Goal: Transaction & Acquisition: Book appointment/travel/reservation

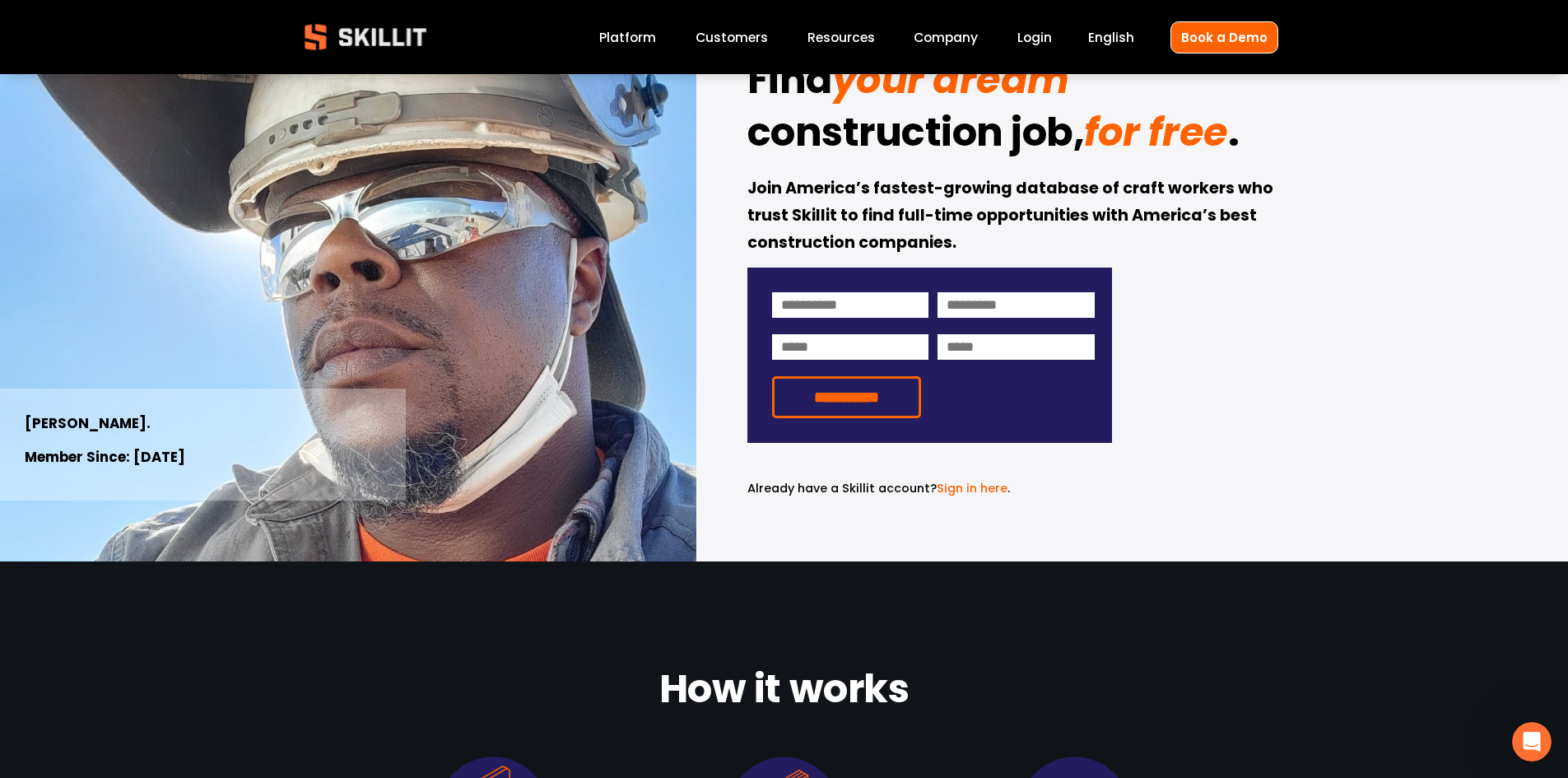
scroll to position [82, 0]
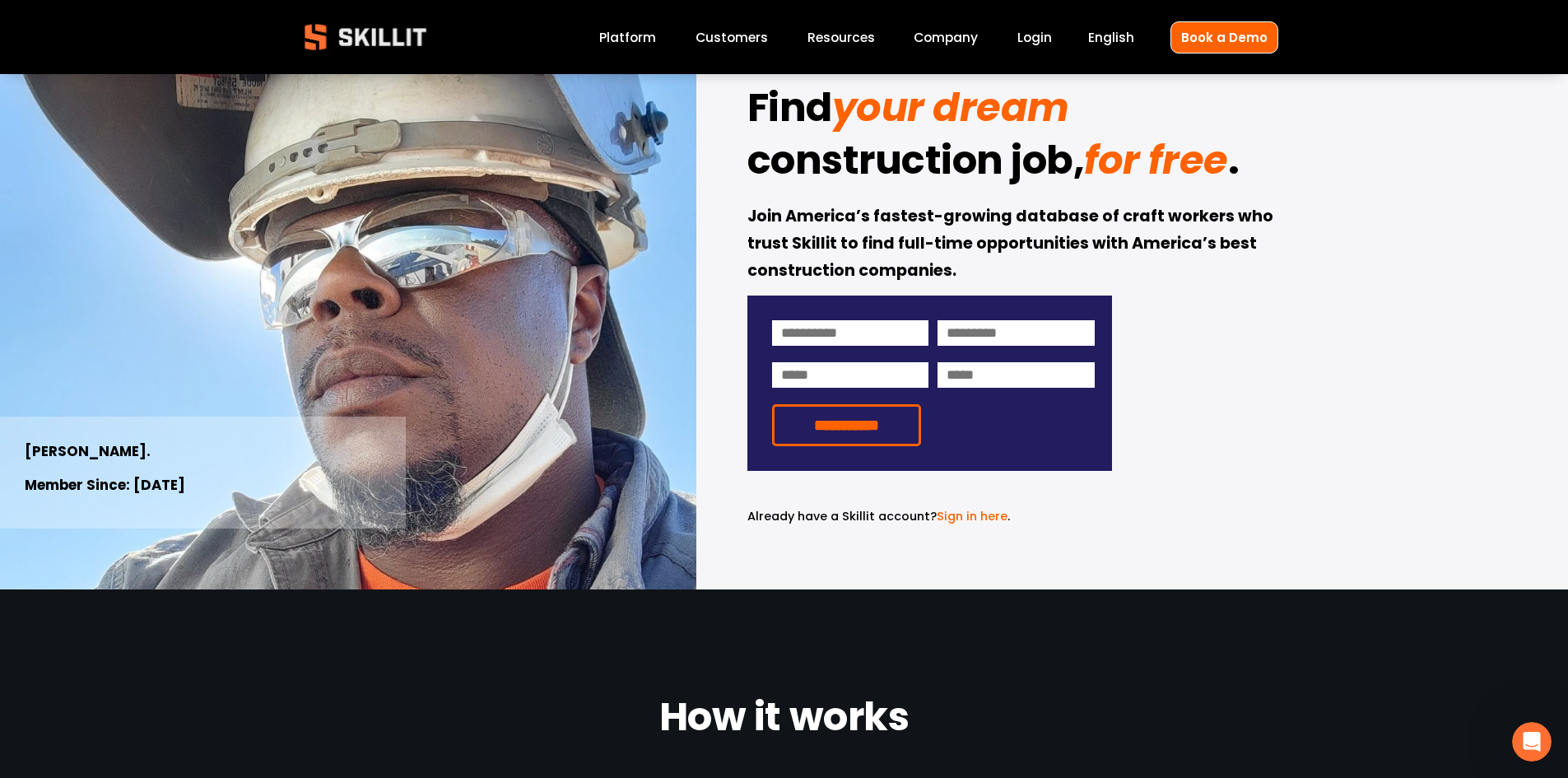
click at [635, 41] on link "Platform" at bounding box center [628, 37] width 57 height 22
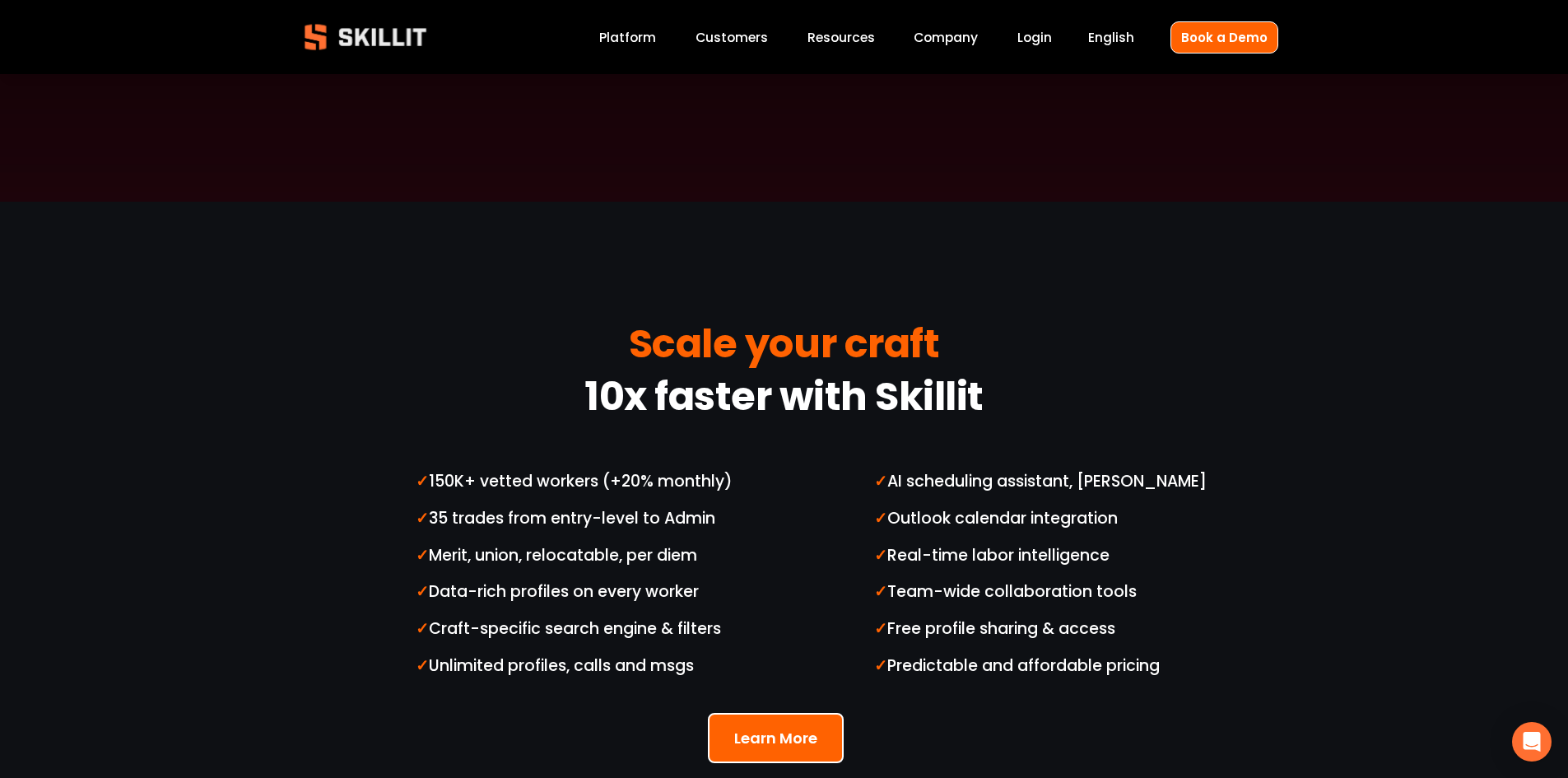
scroll to position [4036, 0]
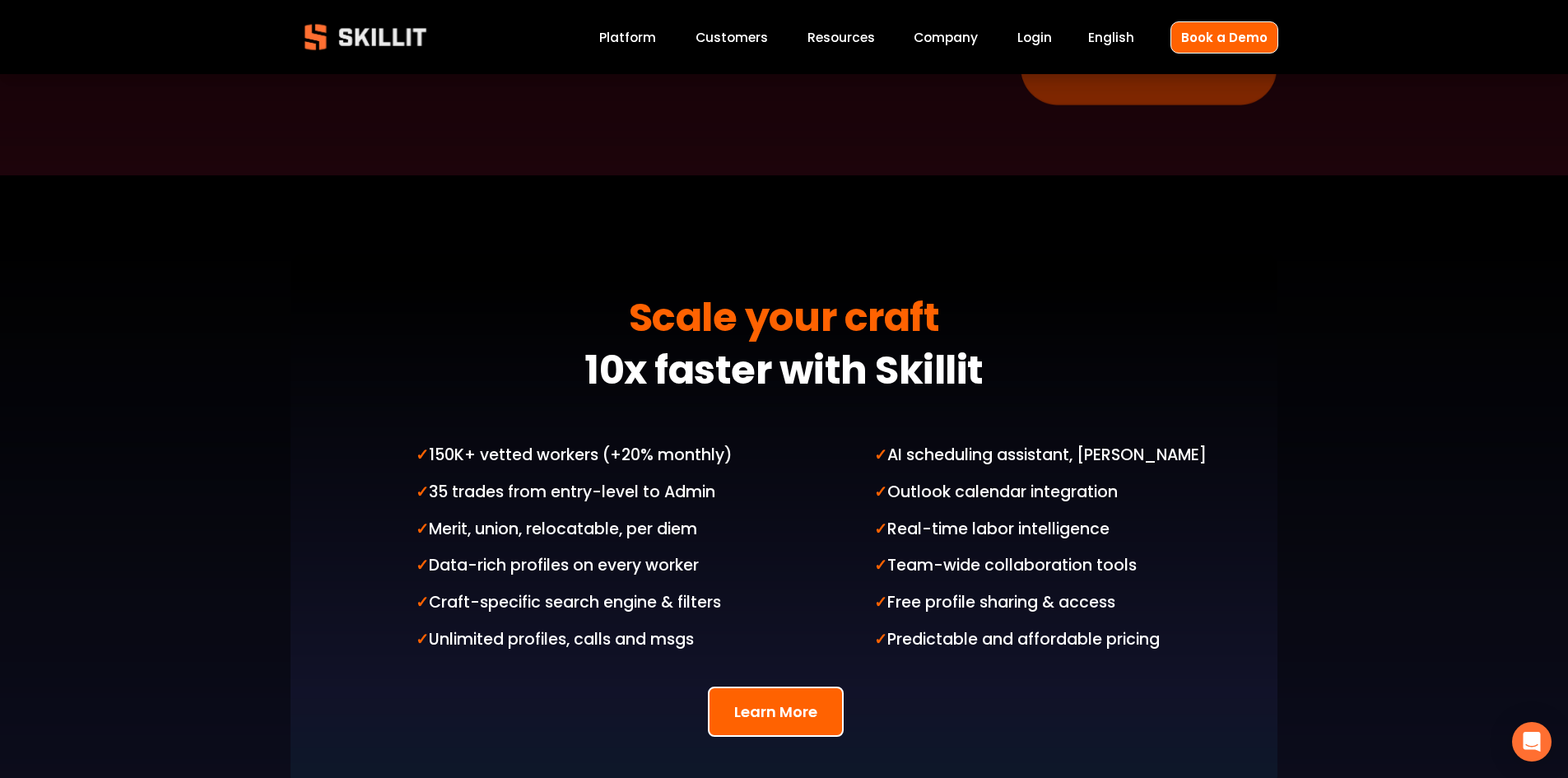
click at [734, 39] on link "Customers" at bounding box center [732, 37] width 72 height 22
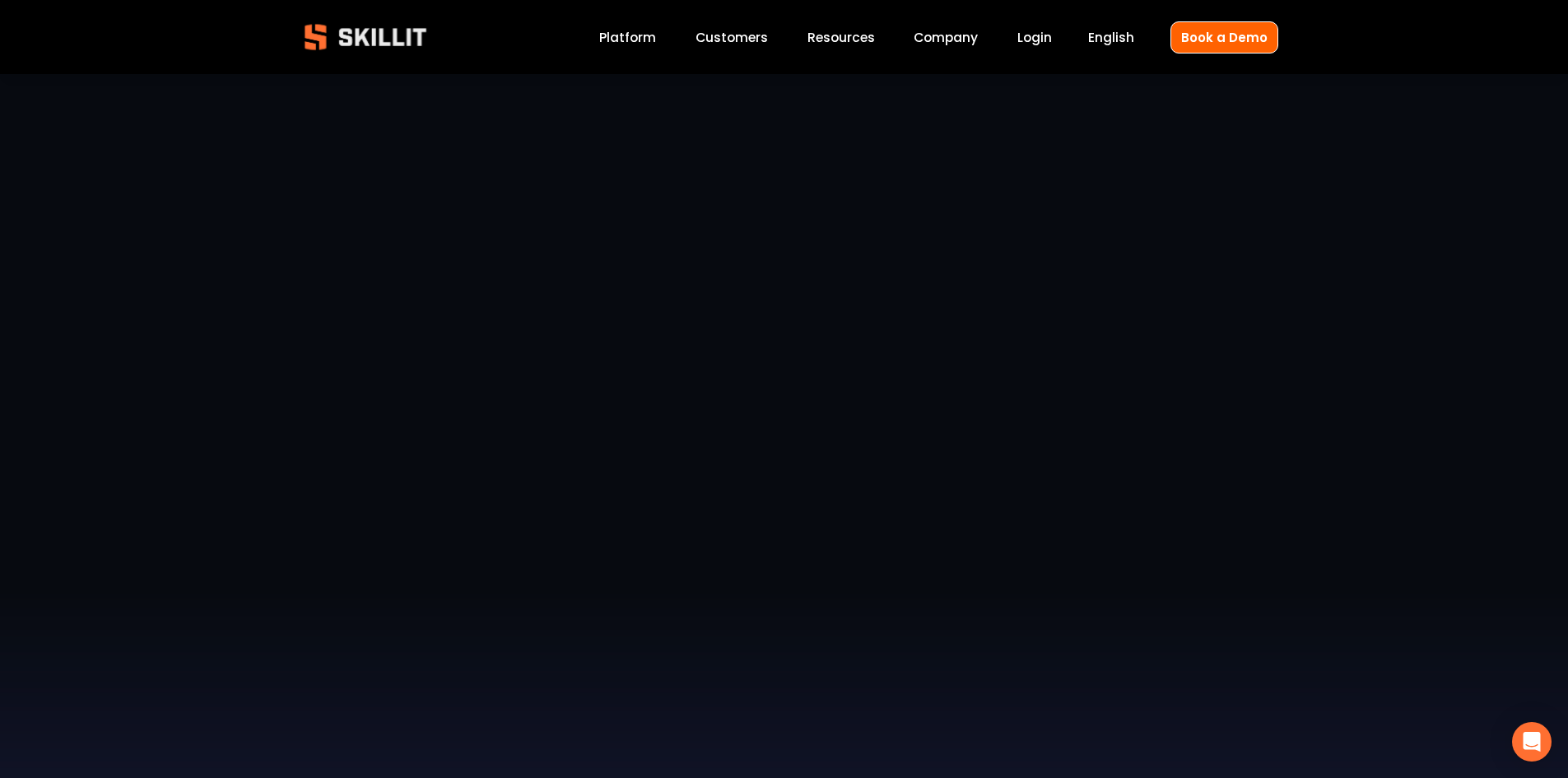
click at [722, 40] on link "Customers" at bounding box center [732, 37] width 72 height 22
click at [0, 0] on span "Pricing" at bounding box center [0, 0] width 0 height 0
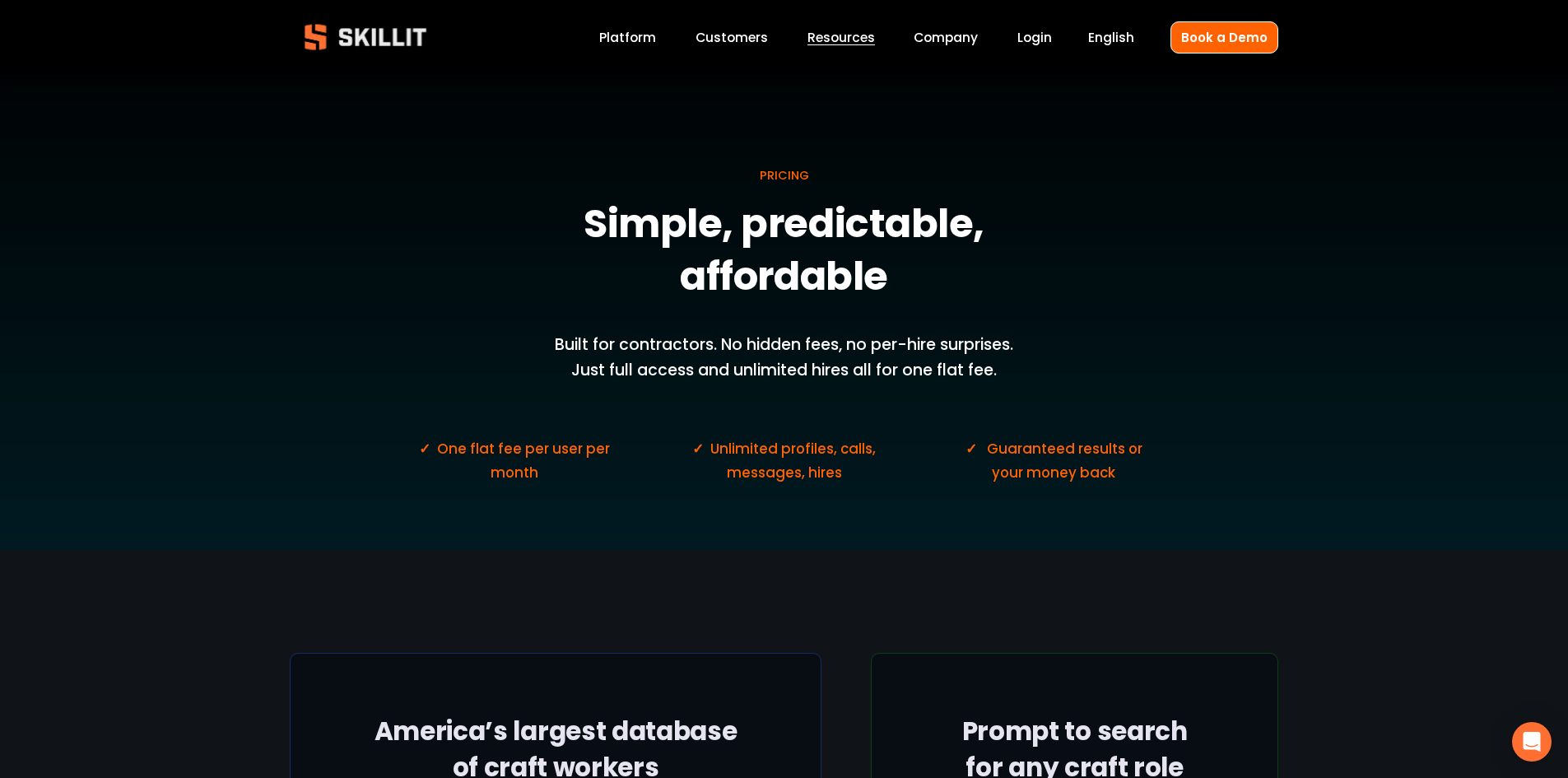
click at [953, 40] on link "Company" at bounding box center [945, 37] width 64 height 22
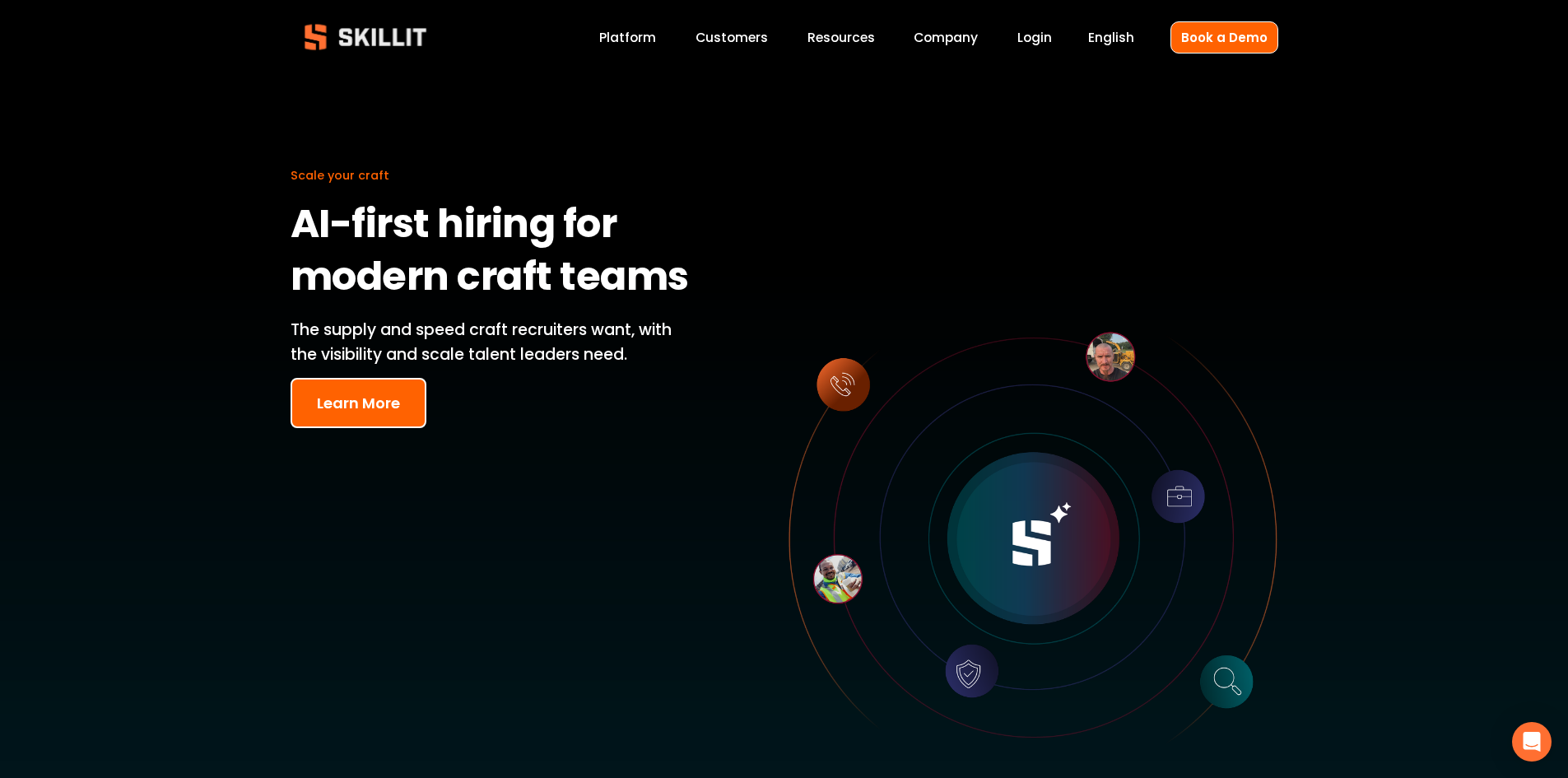
scroll to position [3806, 0]
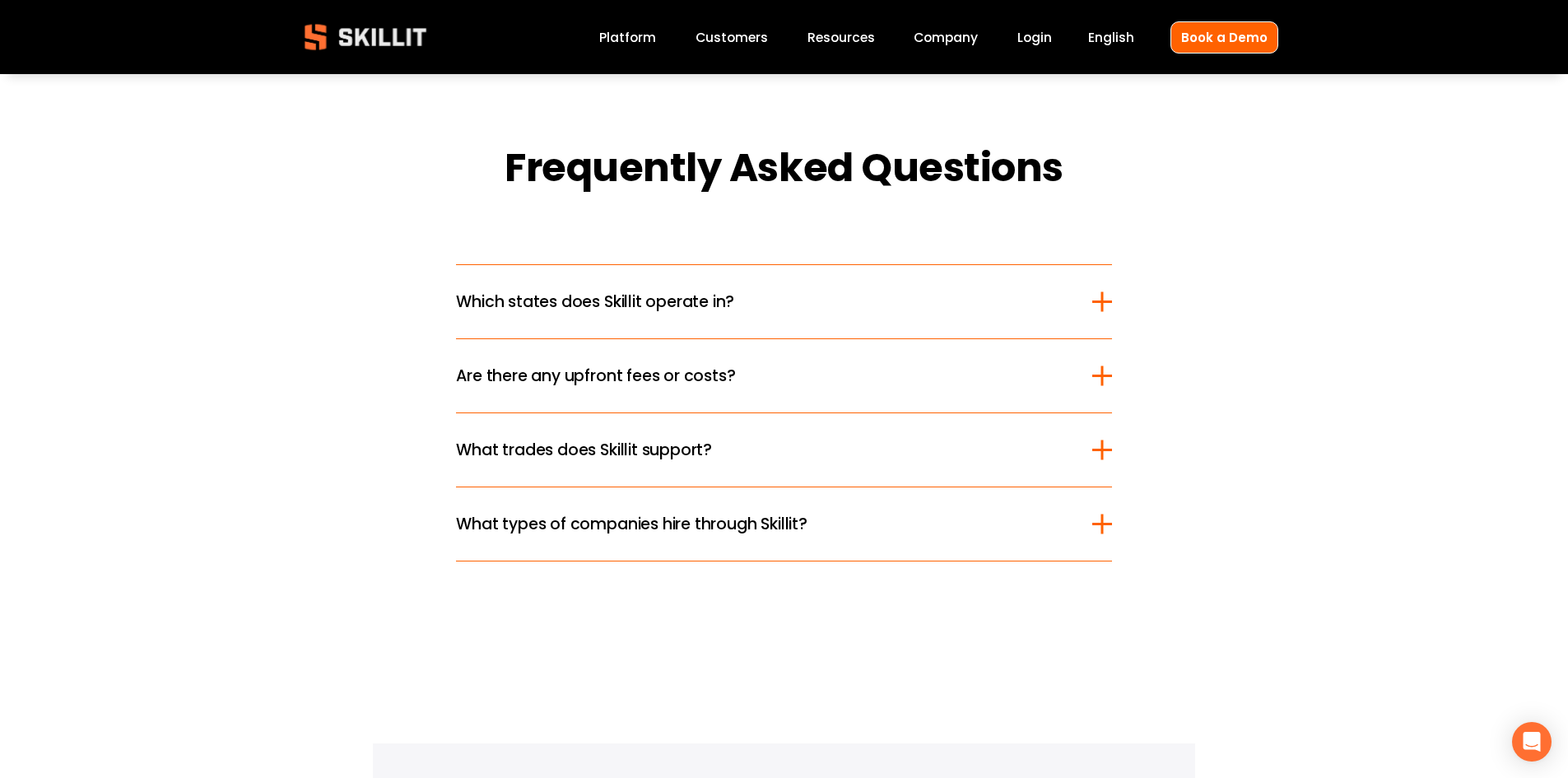
scroll to position [2059, 0]
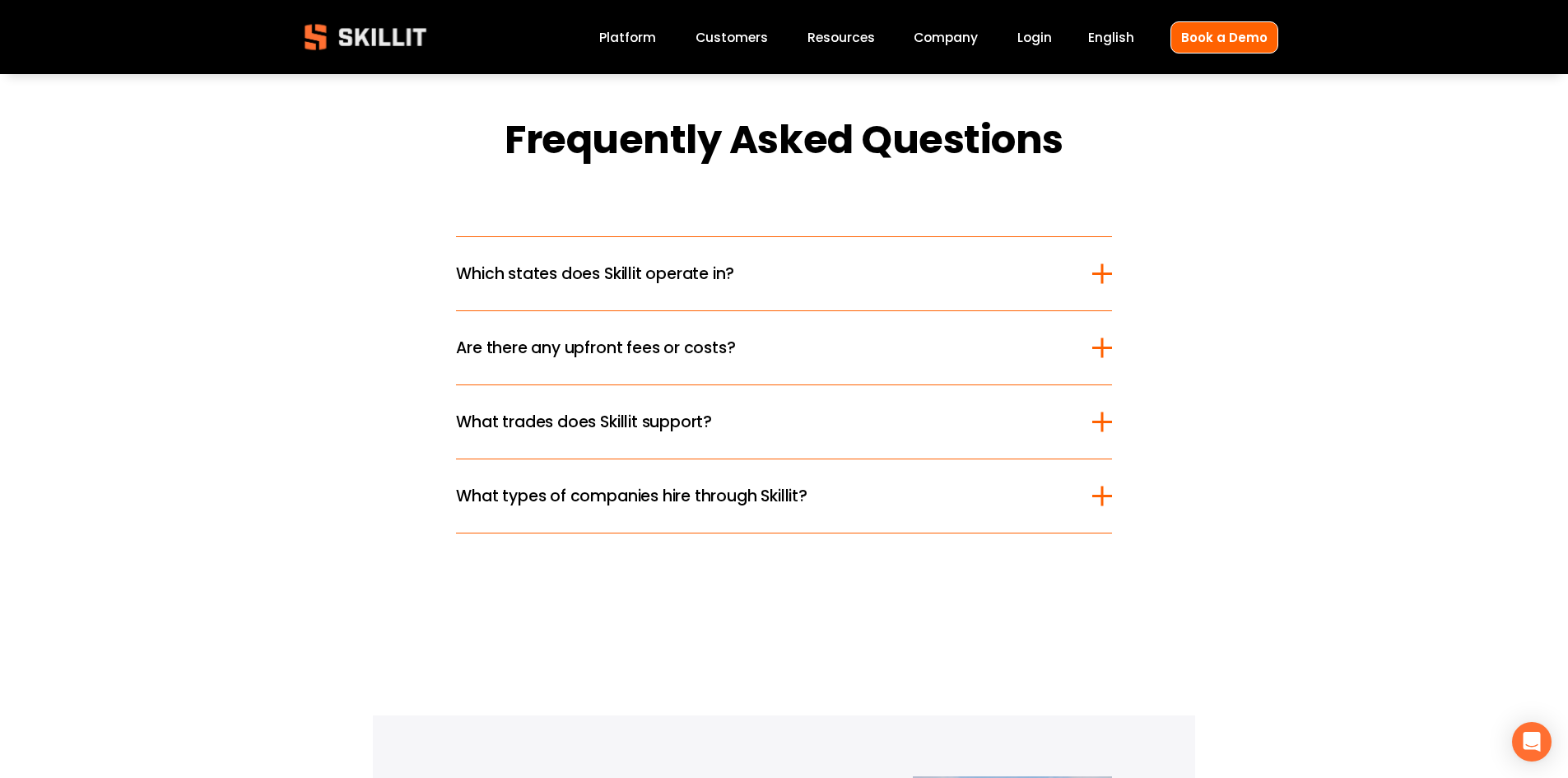
click at [1106, 349] on div at bounding box center [1102, 348] width 20 height 3
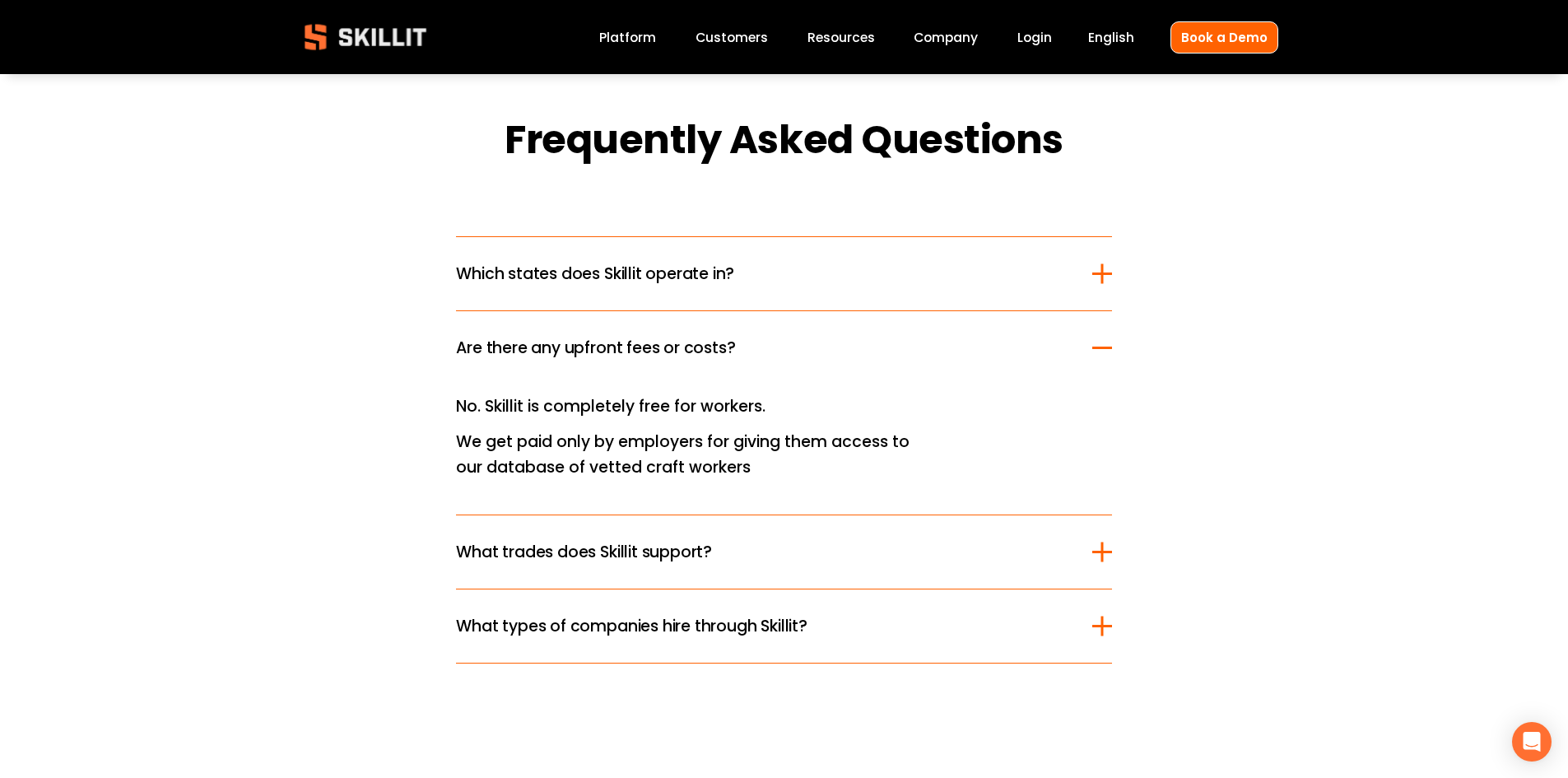
click at [1106, 349] on div at bounding box center [1102, 348] width 20 height 3
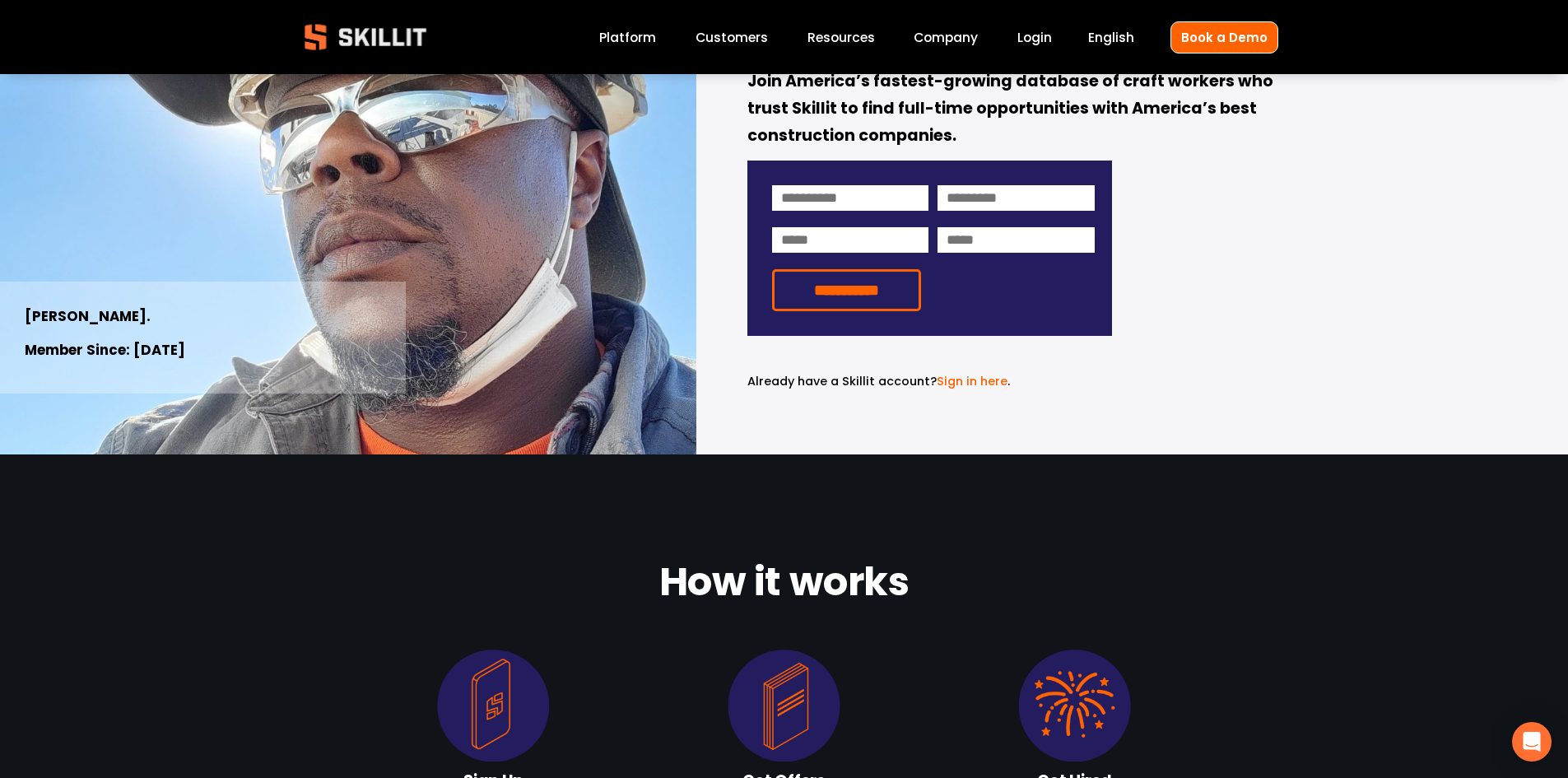
scroll to position [0, 0]
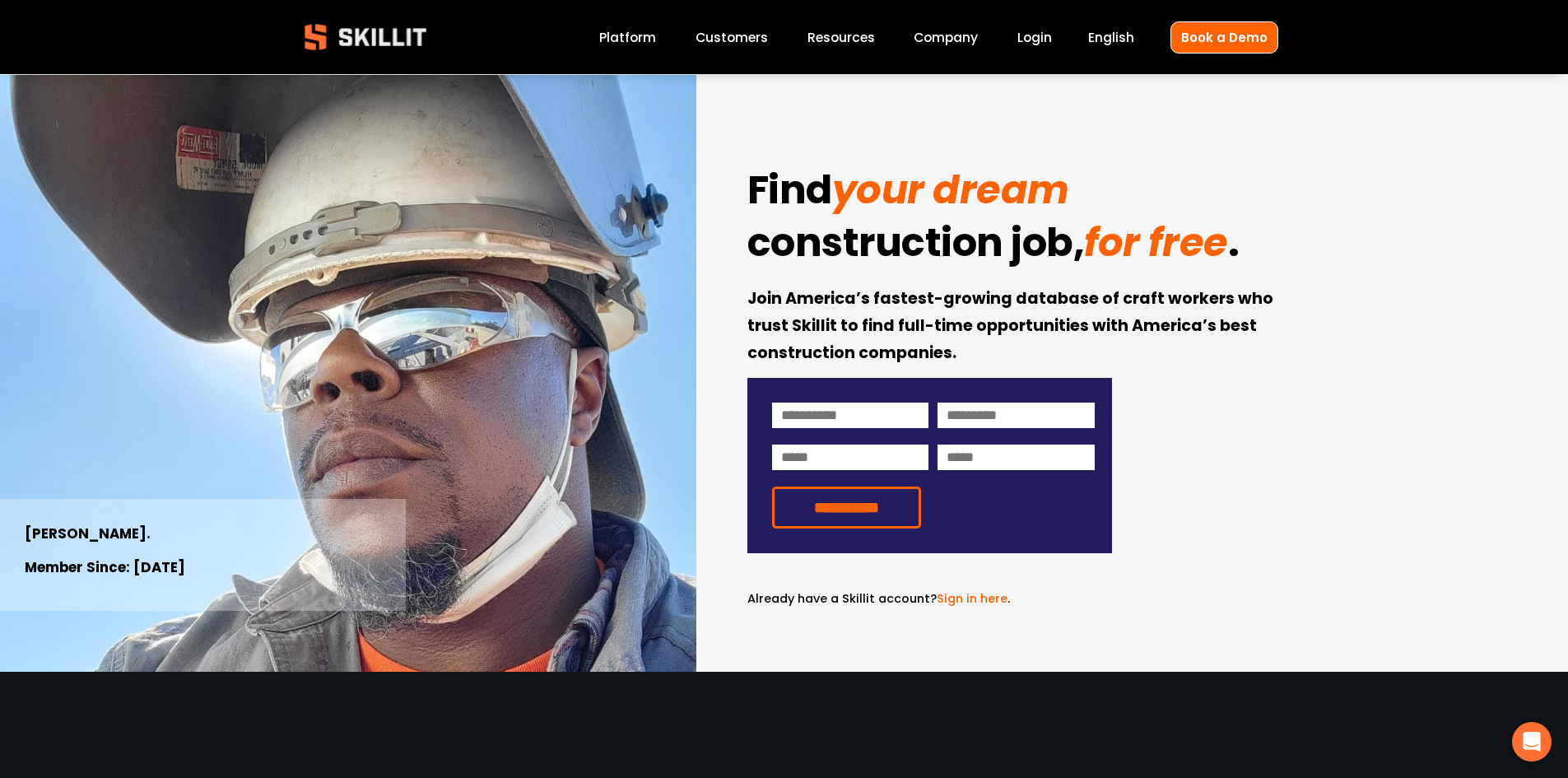
click at [0, 0] on link "Labor Insights" at bounding box center [0, 0] width 0 height 0
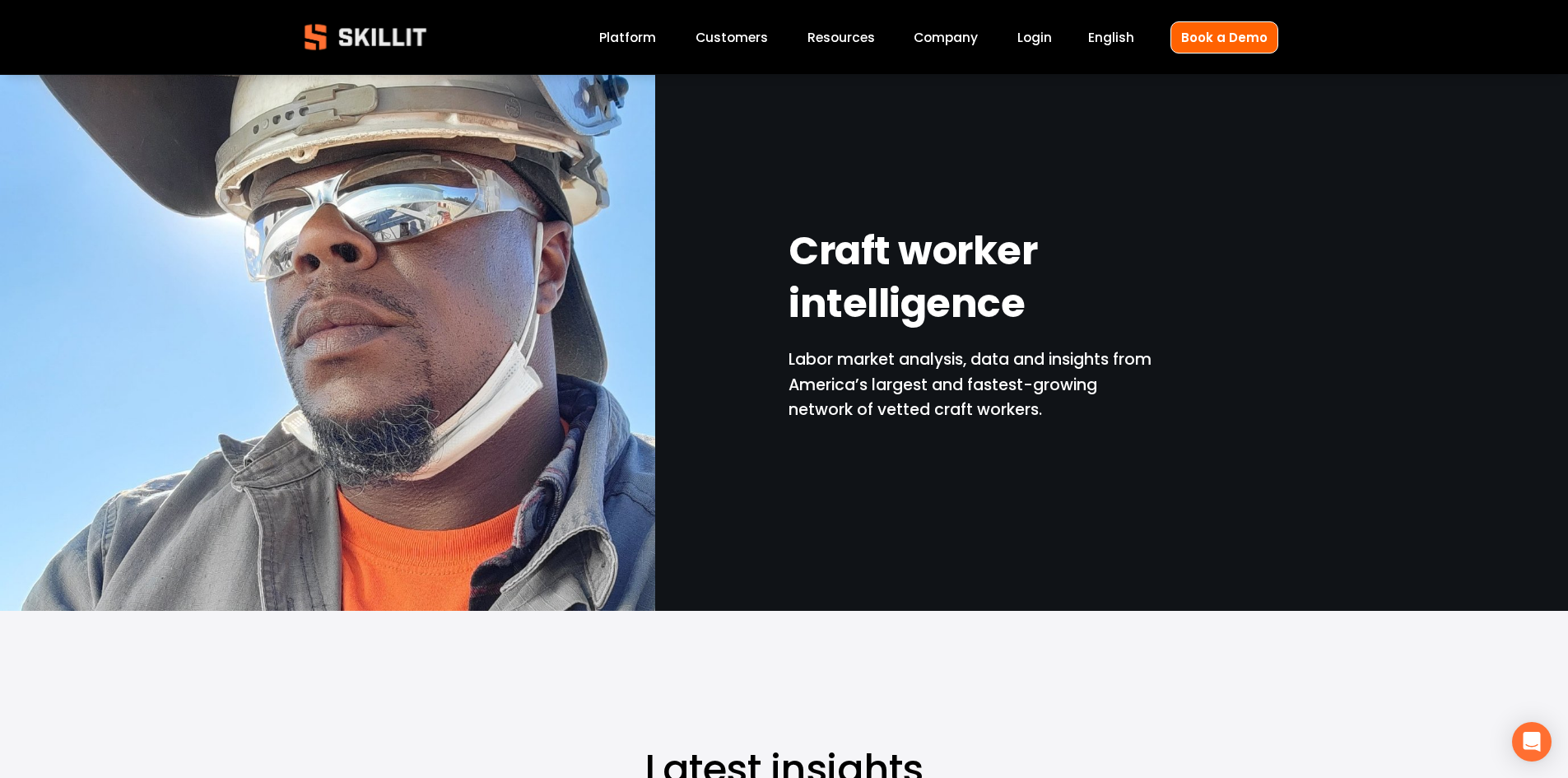
click at [947, 36] on link "Company" at bounding box center [945, 37] width 64 height 22
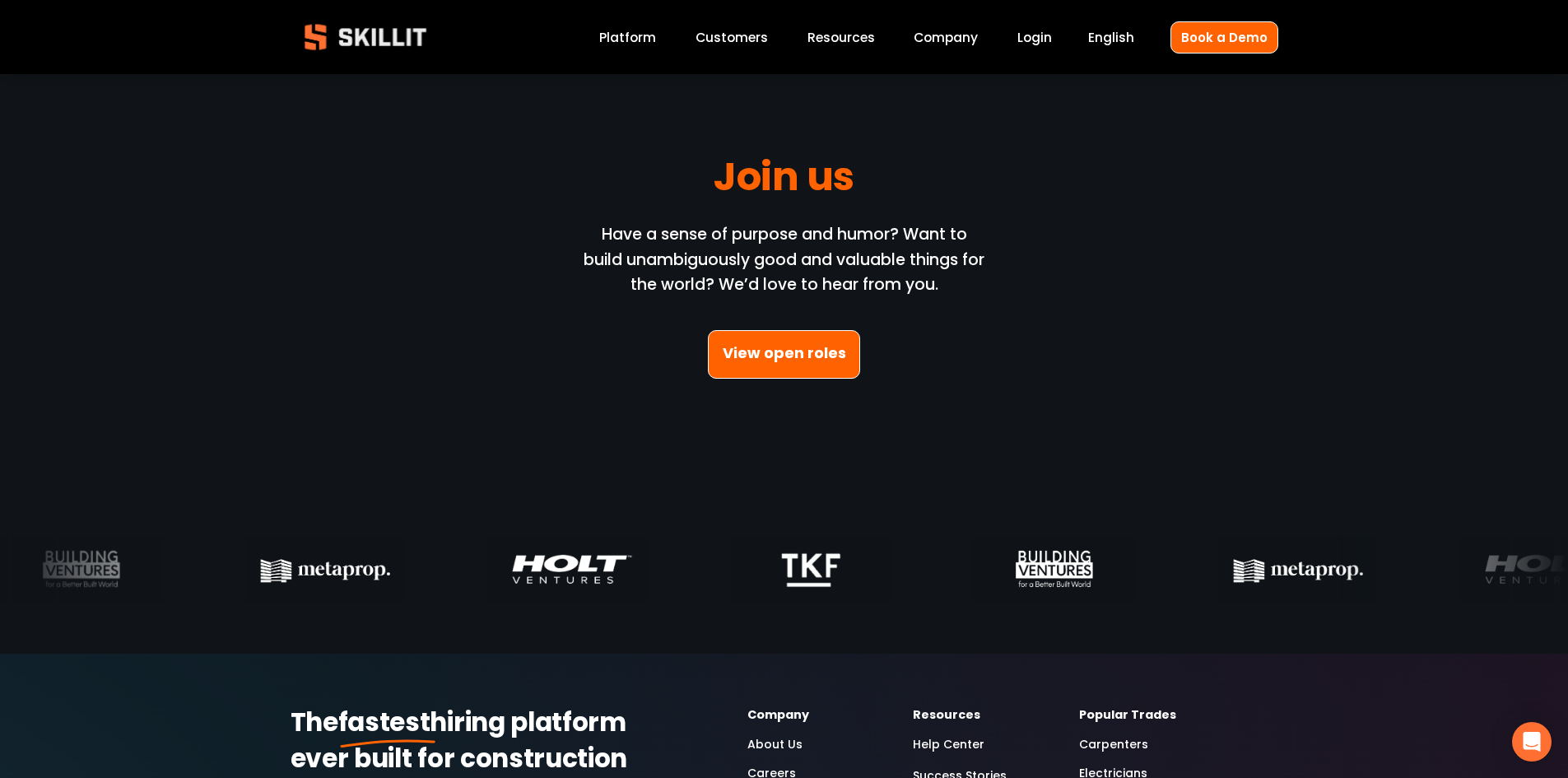
scroll to position [4858, 0]
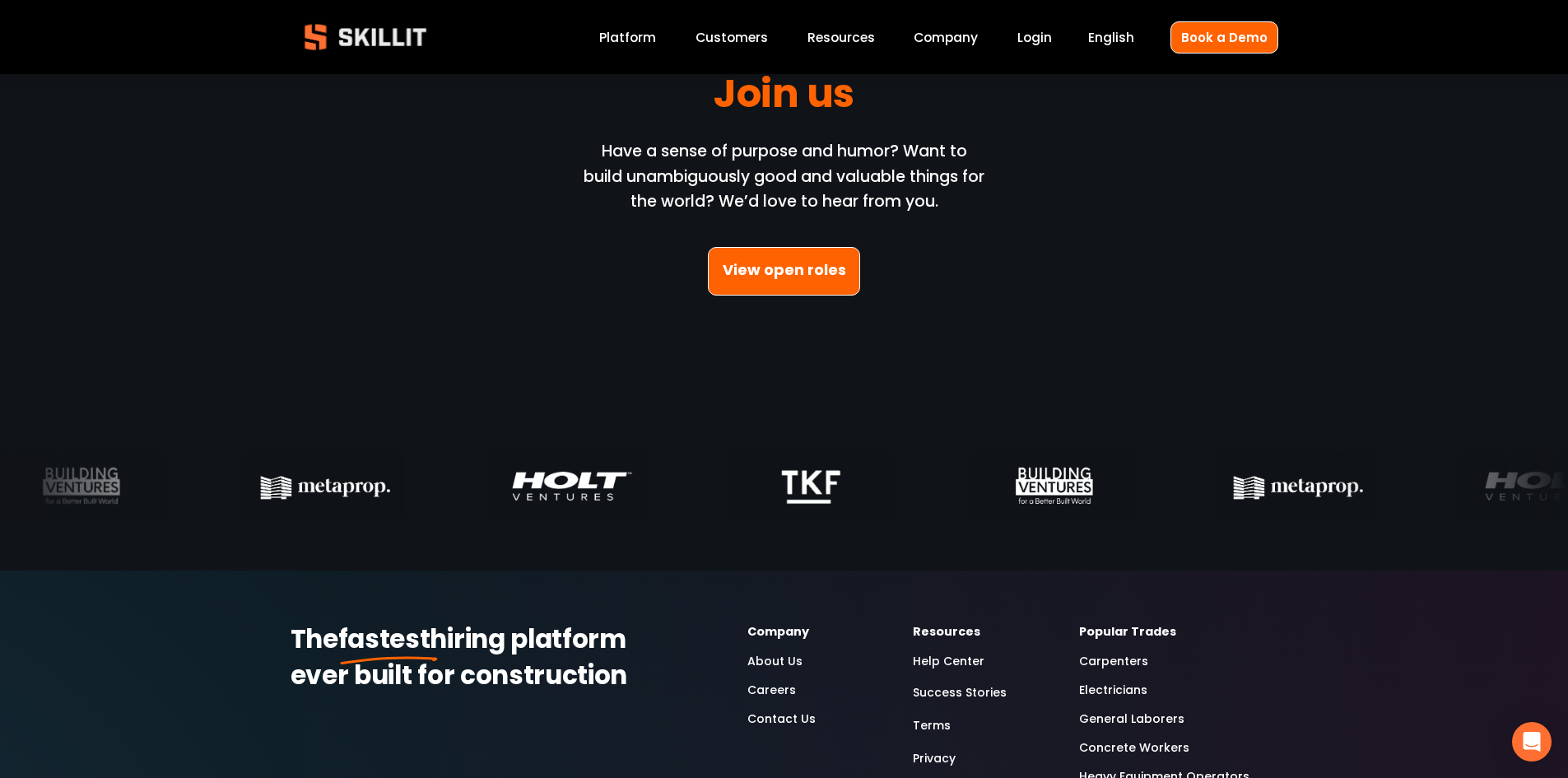
click at [770, 271] on link "View open roles" at bounding box center [784, 270] width 153 height 49
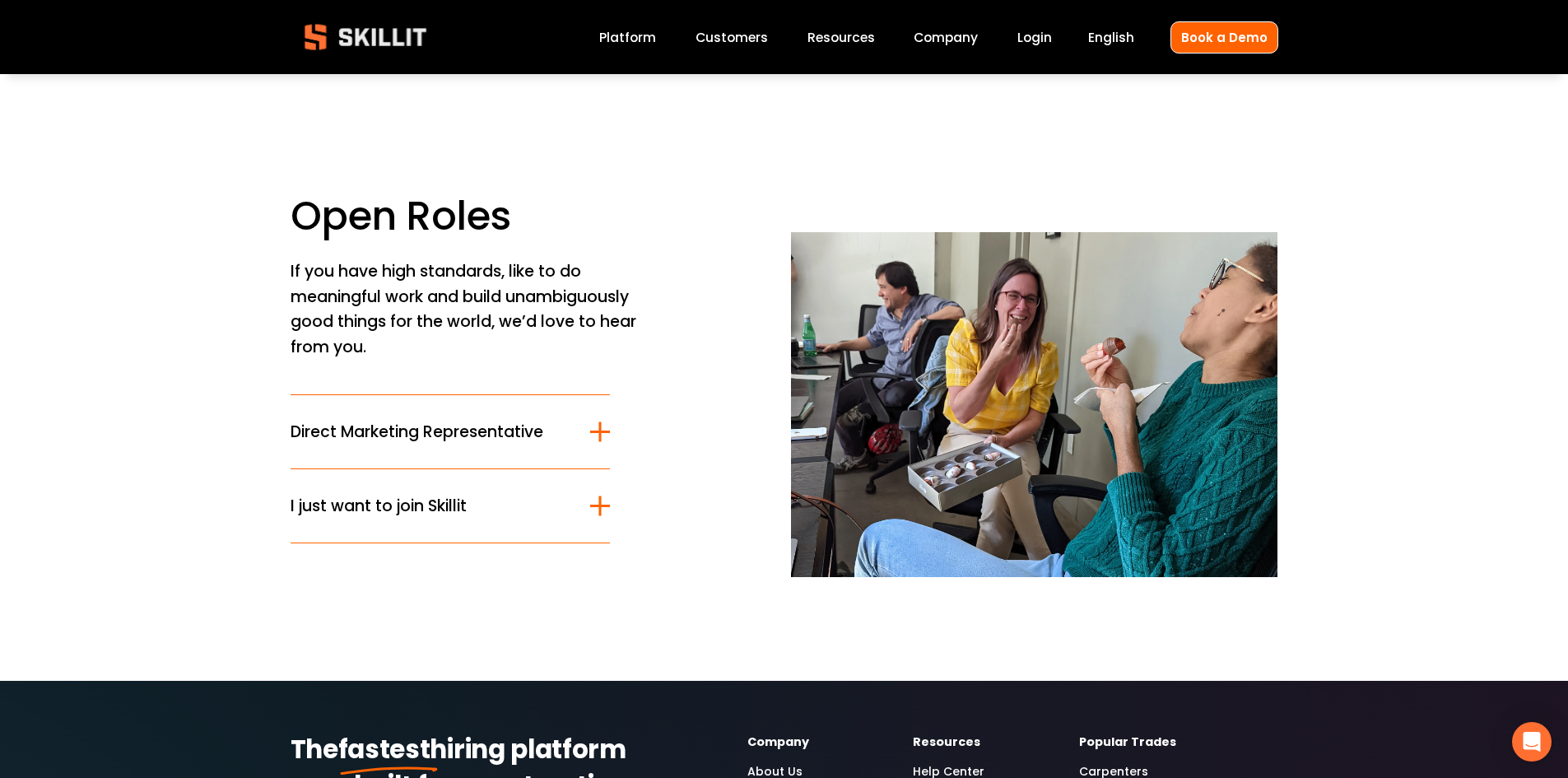
click at [624, 34] on link "Platform" at bounding box center [628, 37] width 57 height 22
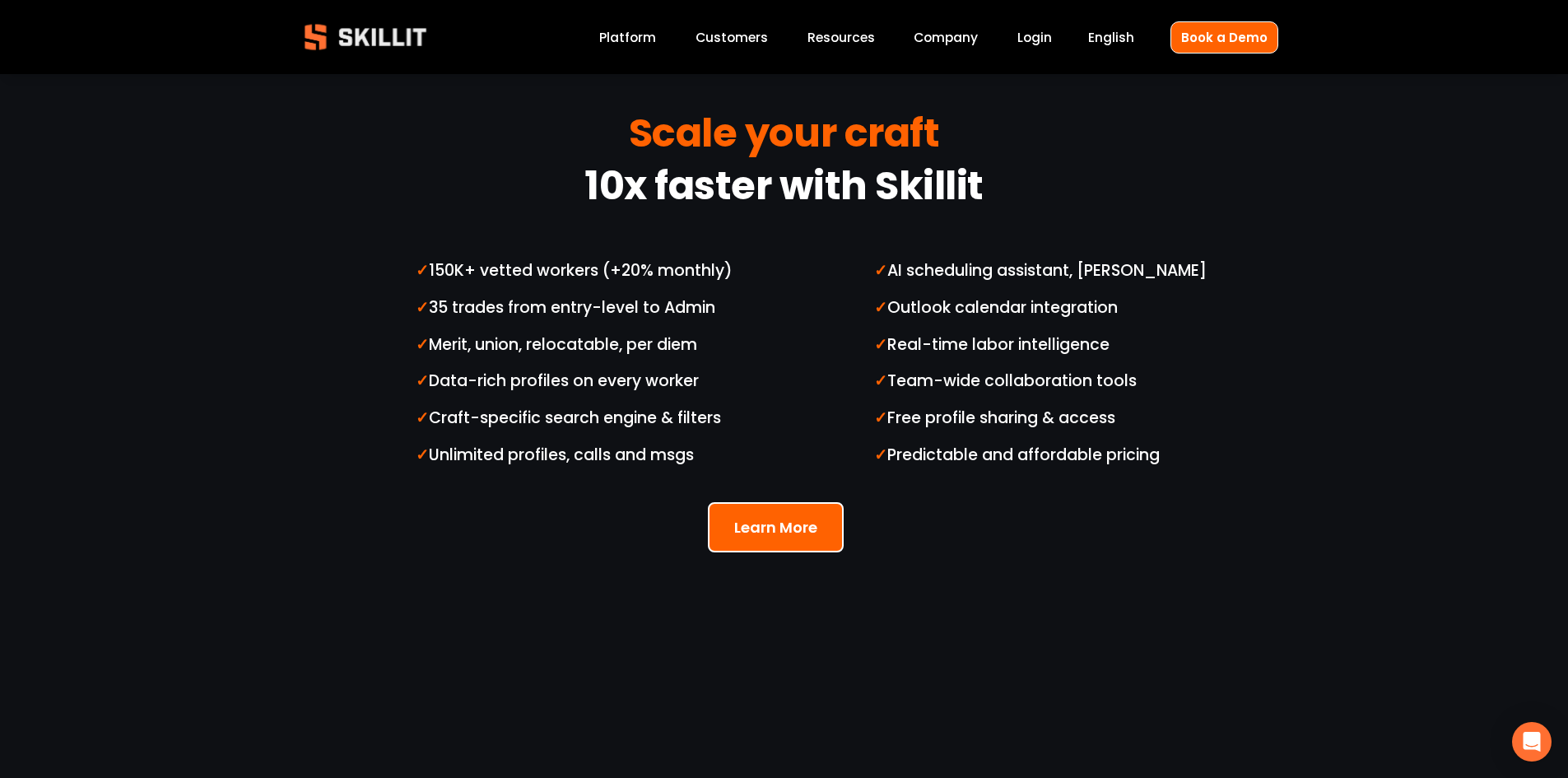
scroll to position [4200, 0]
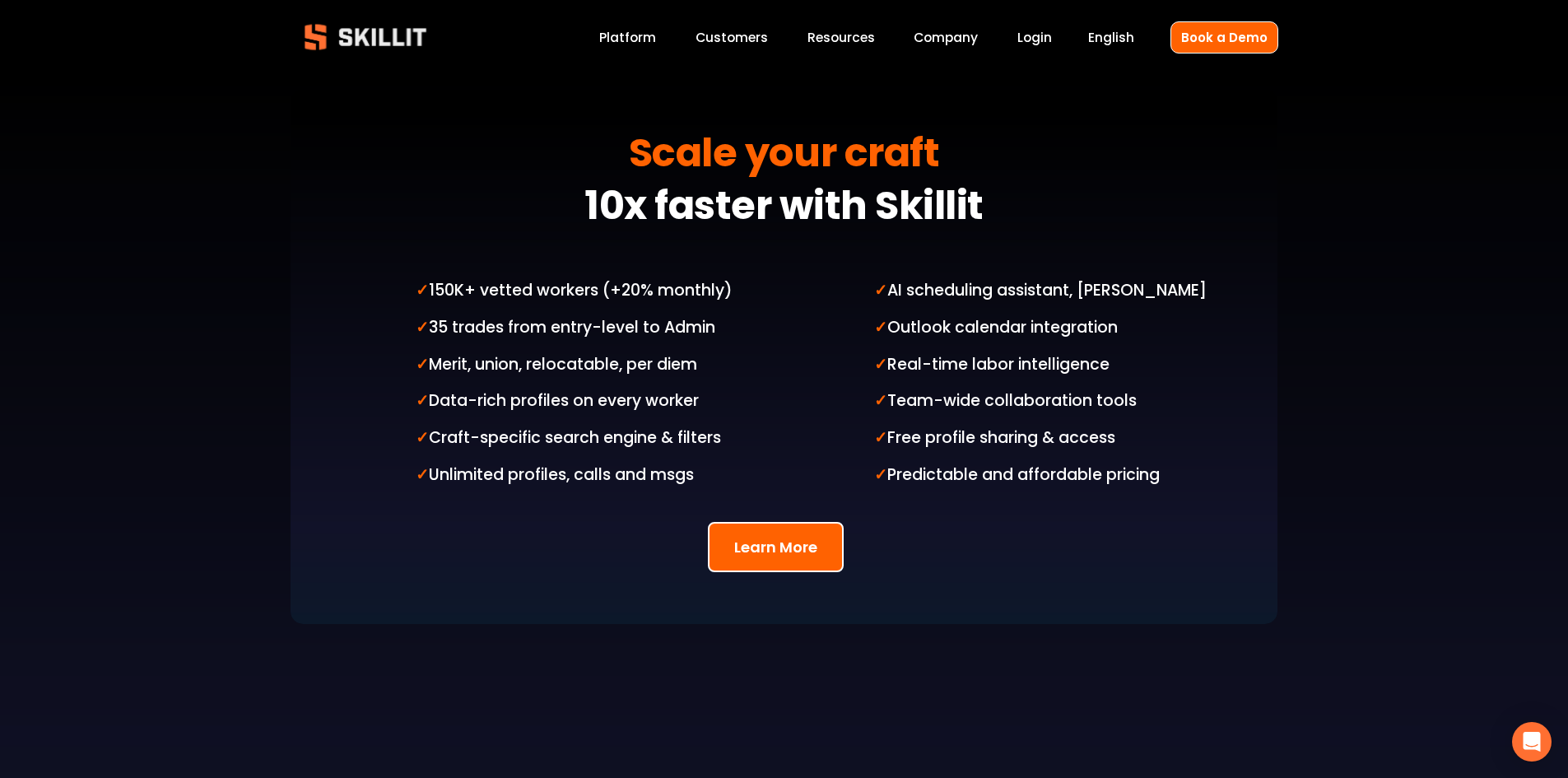
click at [777, 522] on button "Learn More" at bounding box center [776, 547] width 136 height 50
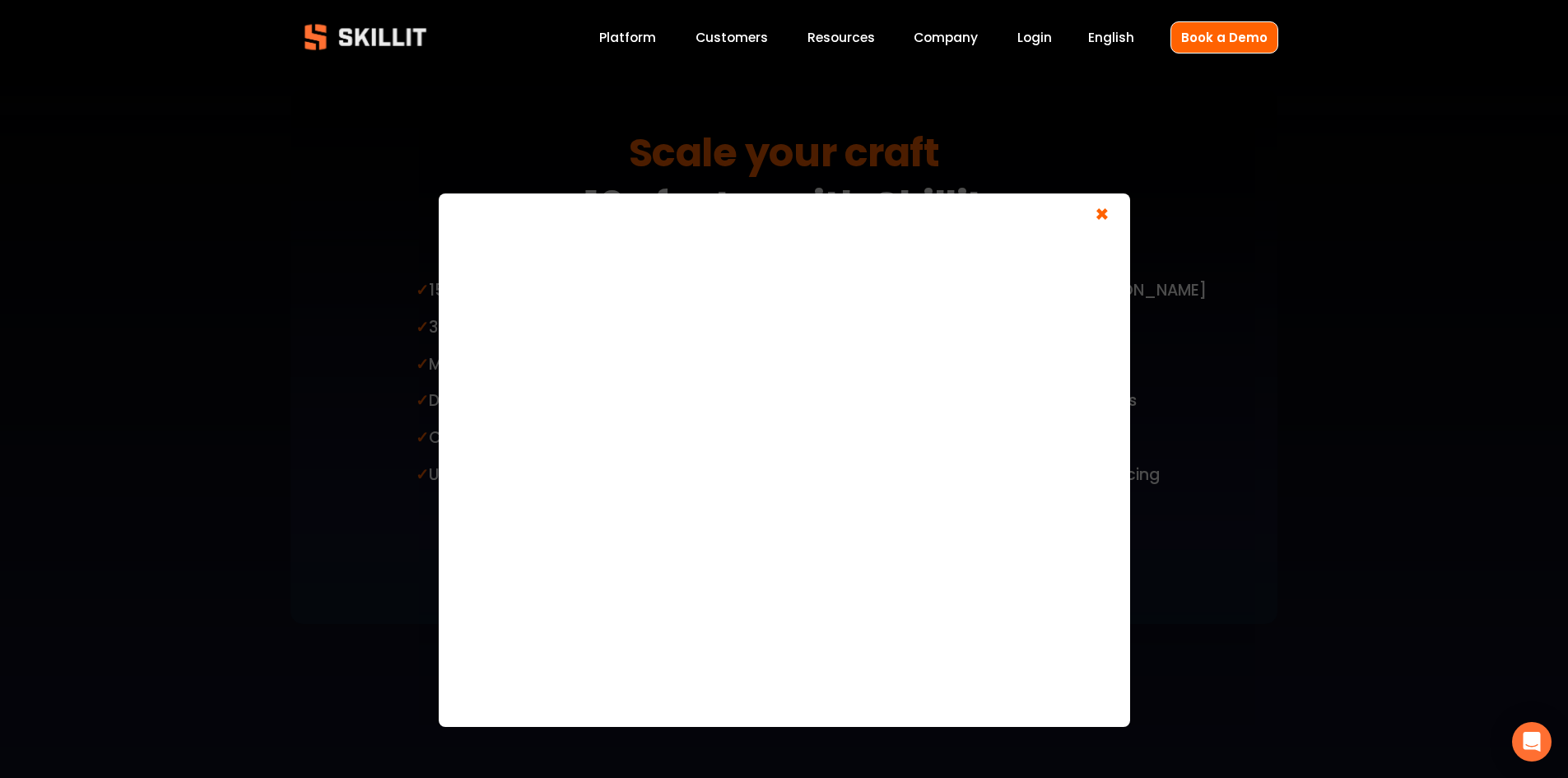
click at [1100, 215] on span "×" at bounding box center [1102, 217] width 31 height 30
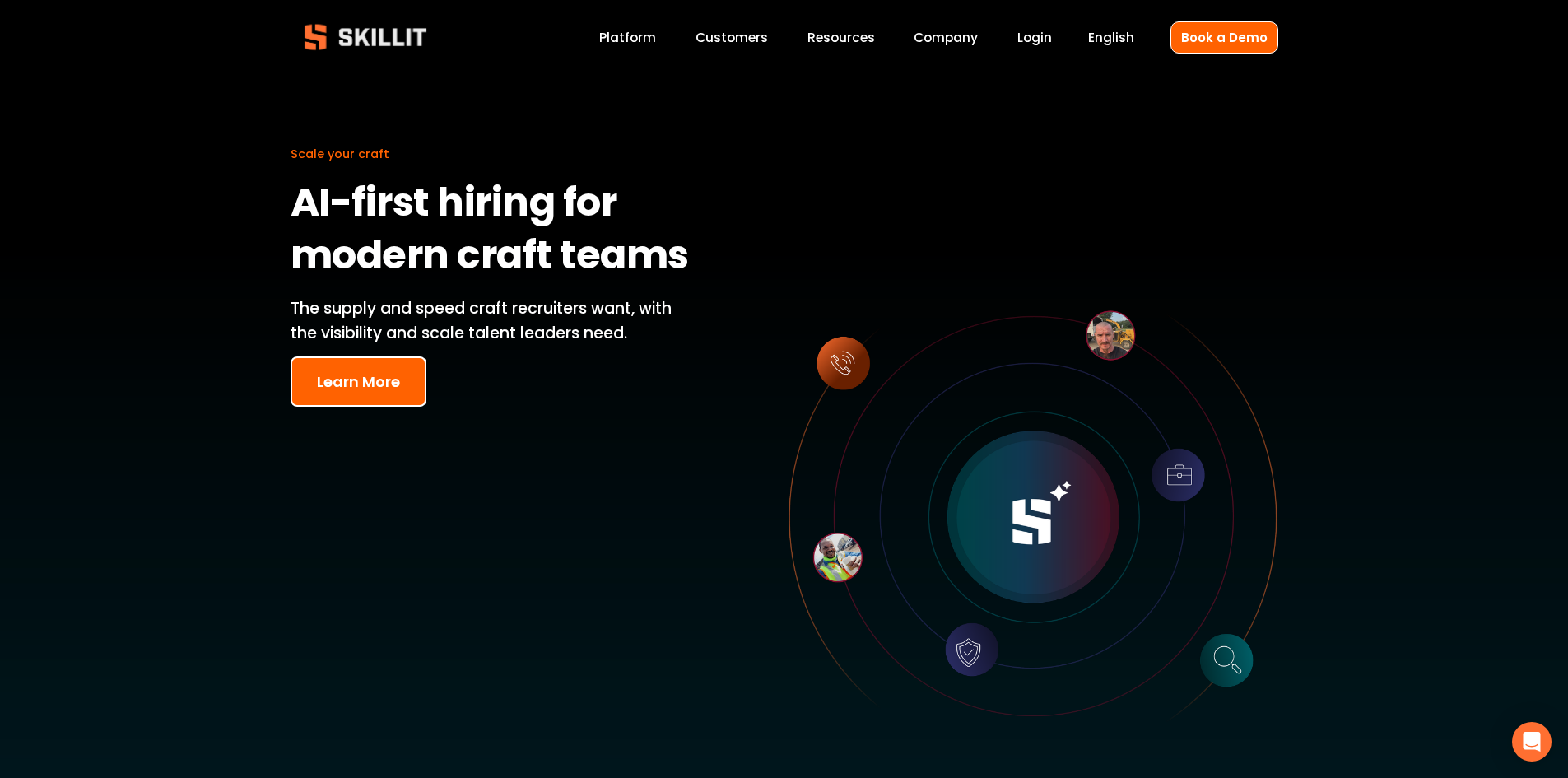
scroll to position [0, 0]
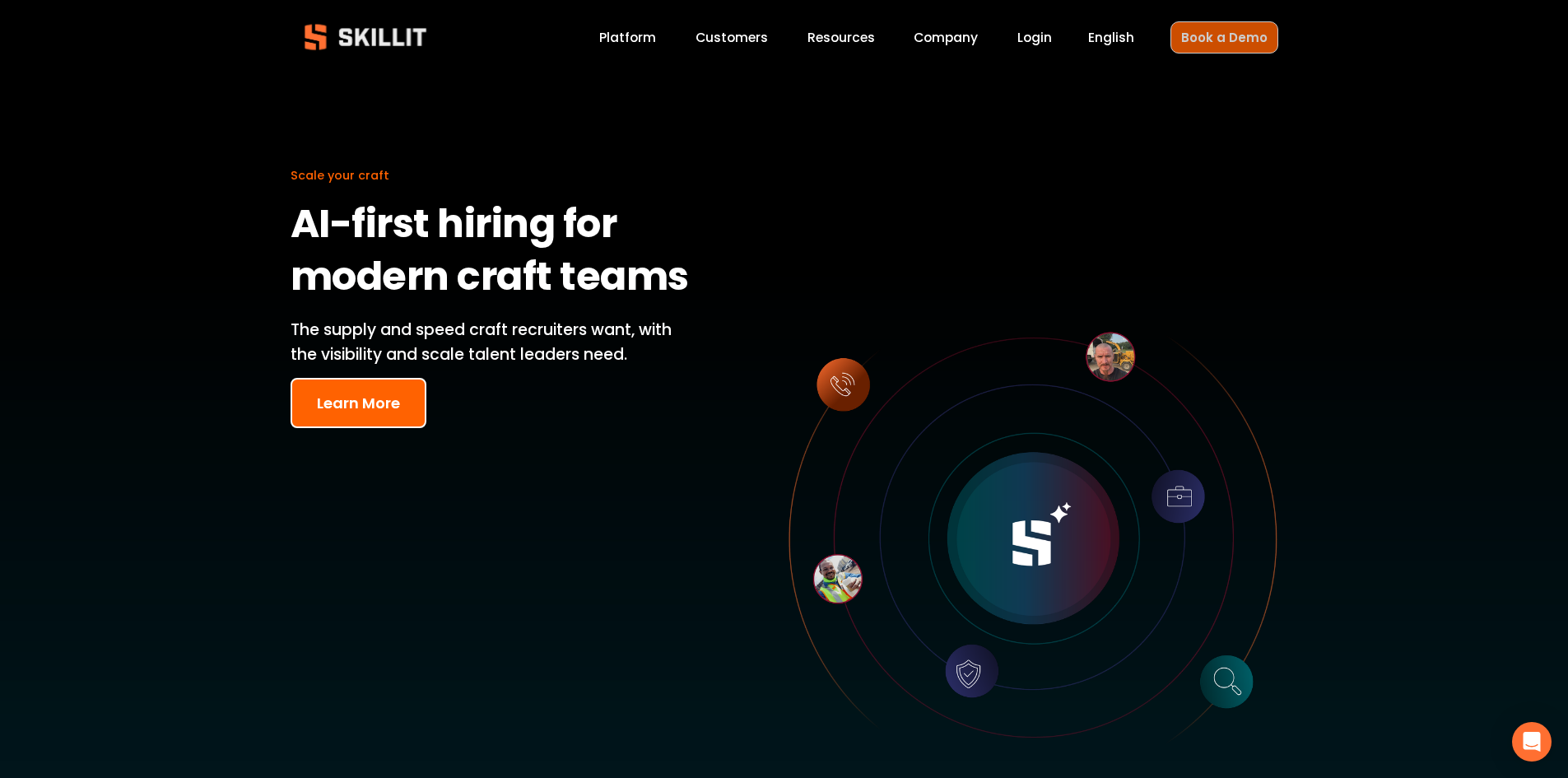
click at [1217, 31] on link "Book a Demo" at bounding box center [1224, 37] width 108 height 32
